Goal: Information Seeking & Learning: Check status

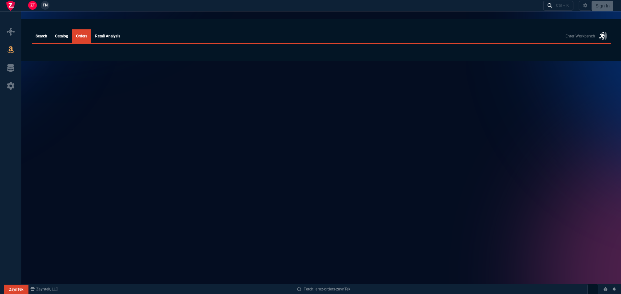
select select
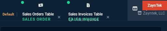
select select "4: SHAD"
select select
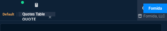
select select "4: SHAD"
select select
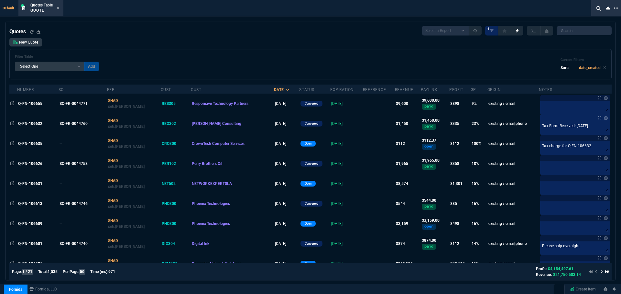
click at [166, 8] on icon at bounding box center [616, 7] width 5 height 1
click at [166, 16] on li "Open New Tab" at bounding box center [582, 14] width 64 height 8
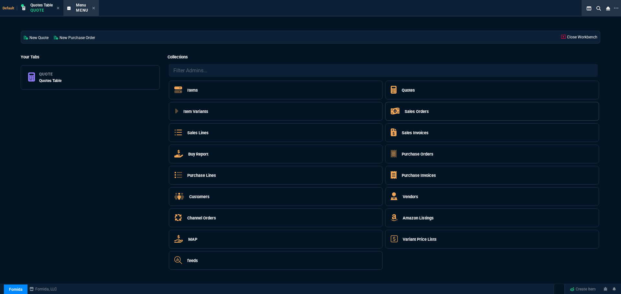
click at [166, 31] on h5 "Sales Orders" at bounding box center [416, 112] width 24 height 6
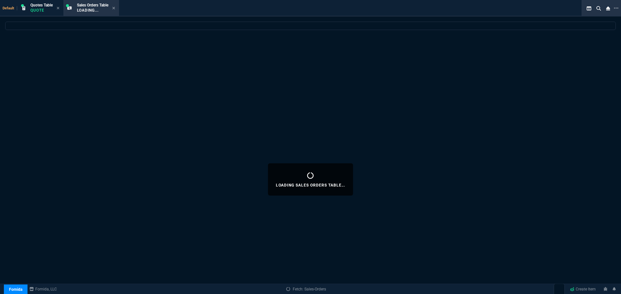
select select
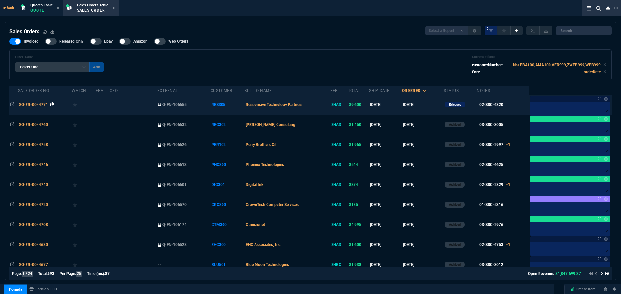
click at [51, 31] on icon at bounding box center [52, 104] width 4 height 4
click at [27, 31] on span "SO-FR-0044771" at bounding box center [33, 104] width 29 height 5
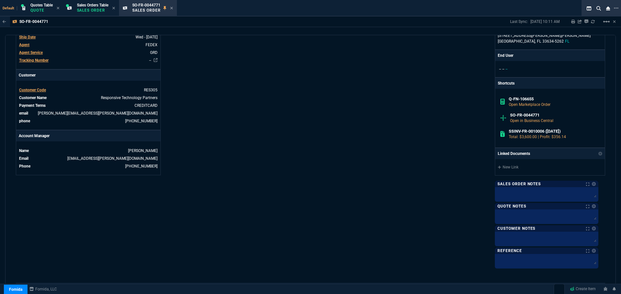
scroll to position [304, 0]
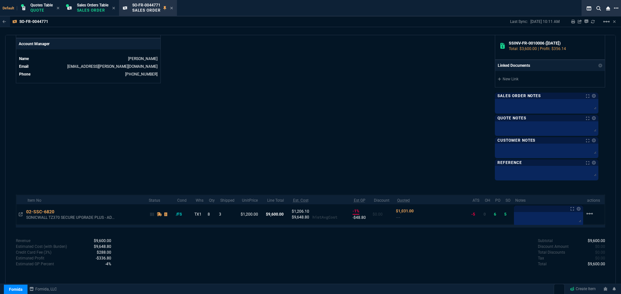
click at [166, 7] on icon at bounding box center [616, 7] width 5 height 5
click at [166, 12] on li "Open New Tab" at bounding box center [582, 13] width 64 height 8
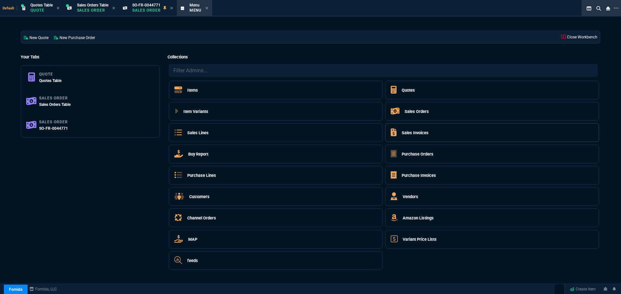
click at [166, 31] on h5 "Sales Invoices" at bounding box center [414, 133] width 27 height 6
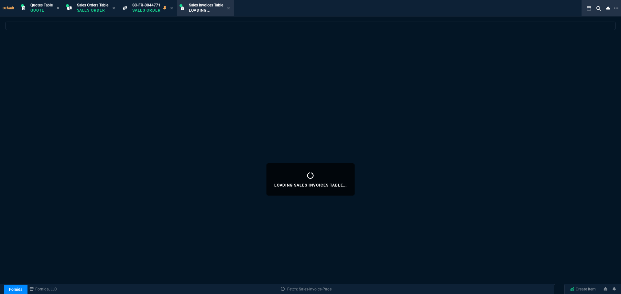
select select
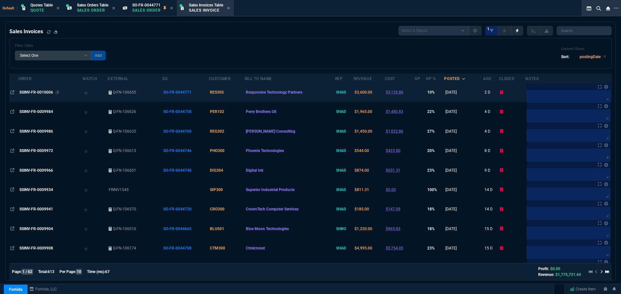
click at [46, 31] on span "SSINV-FR-0010006" at bounding box center [36, 92] width 34 height 5
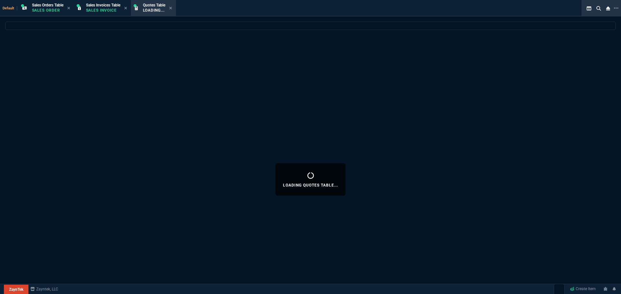
select select "4: SHAD"
select select
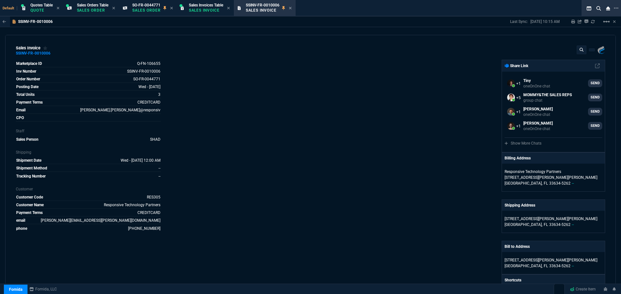
select select "4: SHAD"
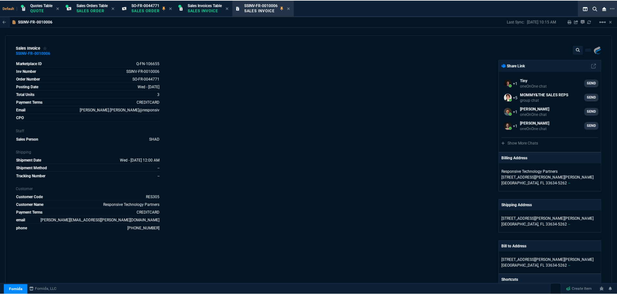
scroll to position [218, 0]
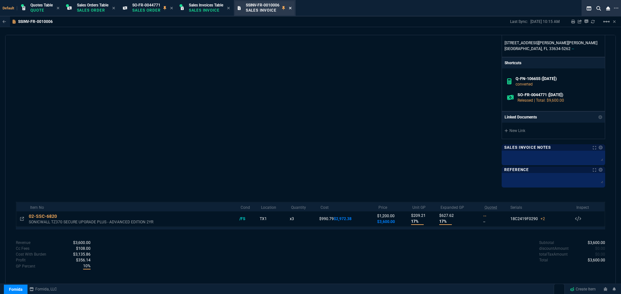
click at [292, 7] on icon at bounding box center [290, 8] width 3 height 4
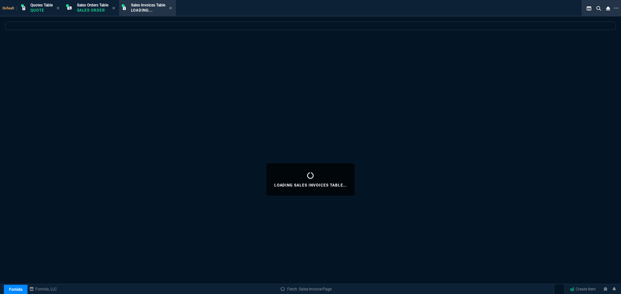
select select
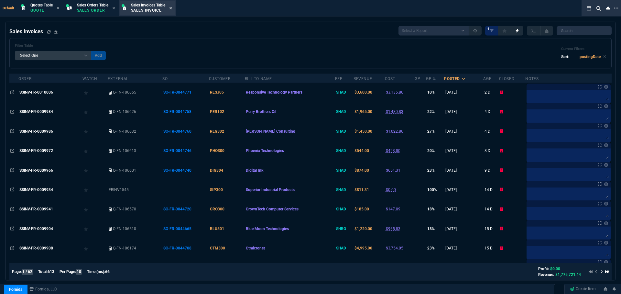
click at [172, 8] on icon at bounding box center [170, 8] width 3 height 3
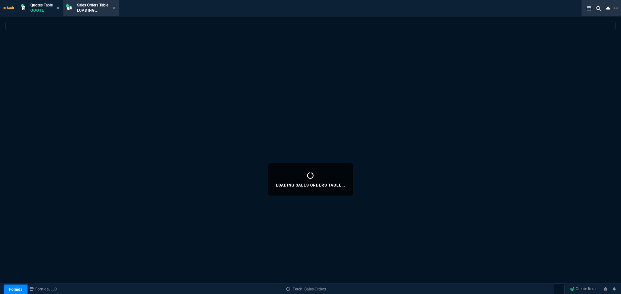
select select
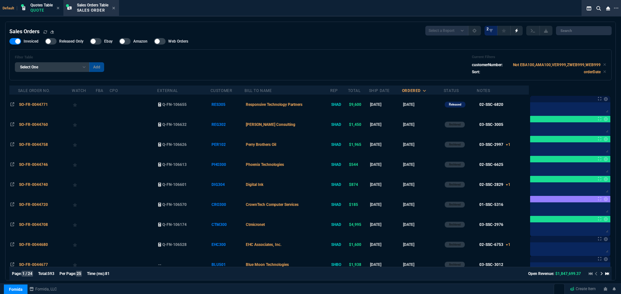
click at [115, 9] on icon at bounding box center [113, 8] width 3 height 4
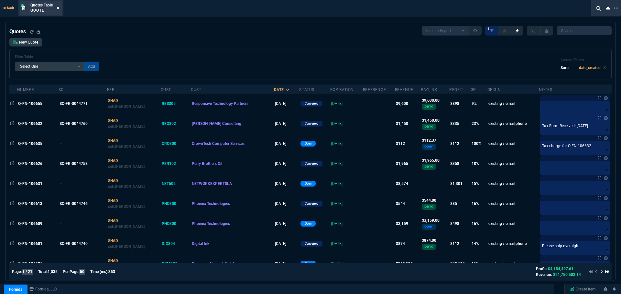
click at [58, 7] on icon at bounding box center [58, 8] width 3 height 3
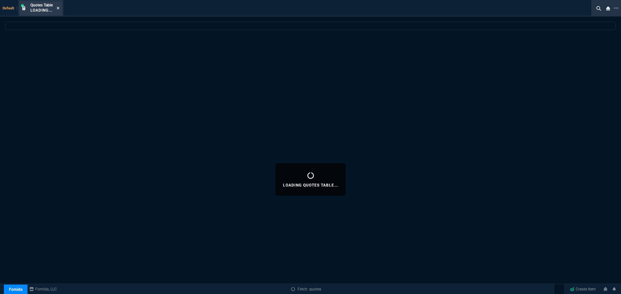
select select
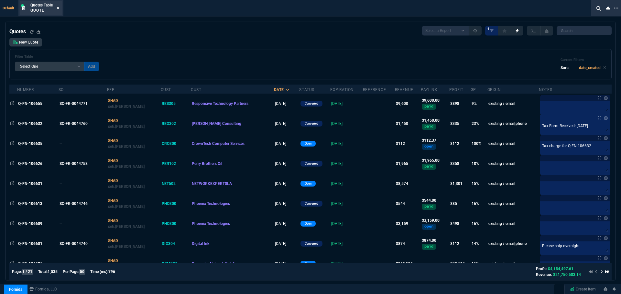
click at [59, 7] on icon at bounding box center [58, 8] width 3 height 4
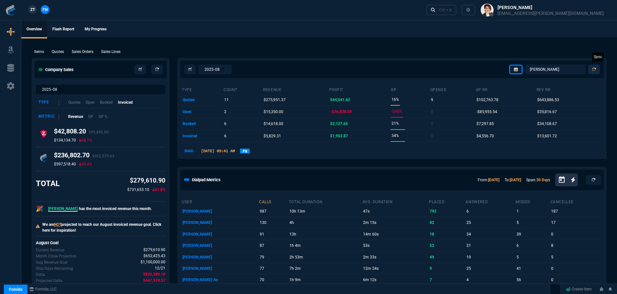
click at [595, 69] on icon at bounding box center [595, 70] width 4 height 4
click at [592, 69] on link at bounding box center [595, 70] width 12 height 10
click at [250, 151] on link "FN" at bounding box center [245, 151] width 10 height 5
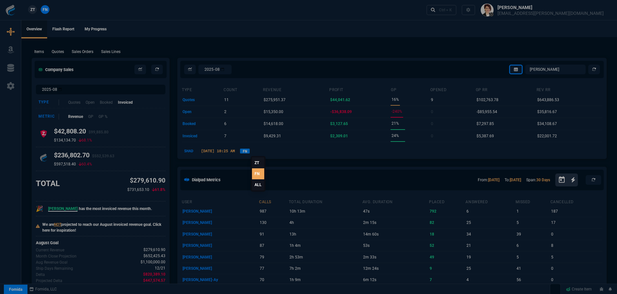
click at [256, 185] on link "ALL" at bounding box center [258, 184] width 12 height 11
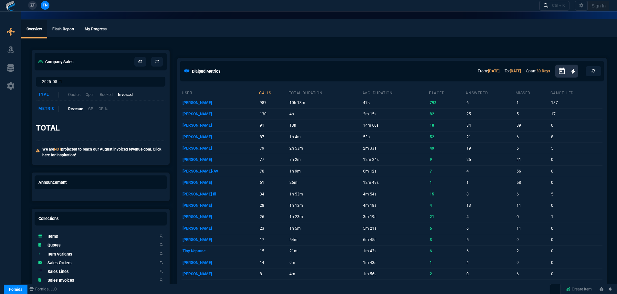
select select "4: SHAD"
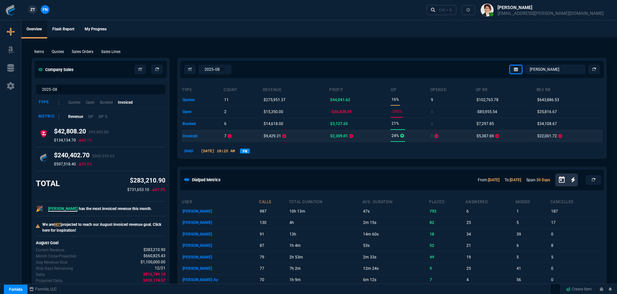
click at [193, 135] on td "invoiced" at bounding box center [203, 136] width 42 height 12
click at [231, 135] on icon at bounding box center [230, 136] width 4 height 4
click at [188, 135] on td "invoiced" at bounding box center [203, 136] width 42 height 12
